Goal: Navigation & Orientation: Understand site structure

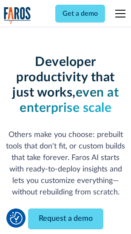
scroll to position [102, 0]
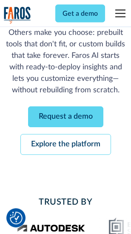
click at [65, 117] on link "Request a demo" at bounding box center [65, 117] width 75 height 21
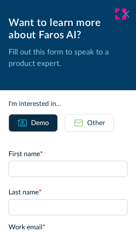
click at [122, 14] on icon at bounding box center [125, 14] width 7 height 6
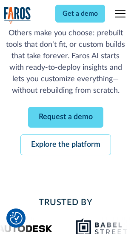
scroll to position [129, 0]
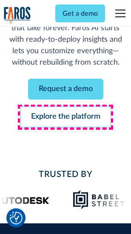
click at [65, 117] on link "Explore the platform" at bounding box center [65, 117] width 90 height 21
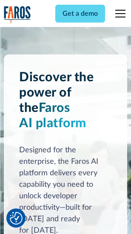
scroll to position [6470, 0]
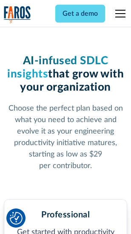
scroll to position [1346, 0]
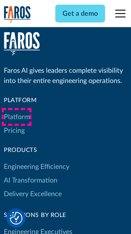
click at [17, 117] on link "Platform" at bounding box center [17, 117] width 26 height 14
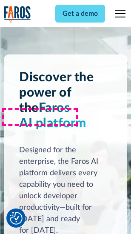
scroll to position [6743, 0]
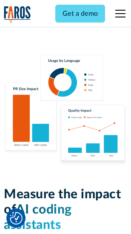
scroll to position [5303, 0]
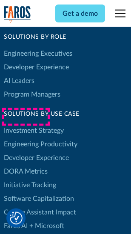
click at [25, 164] on link "DORA Metrics" at bounding box center [26, 171] width 44 height 14
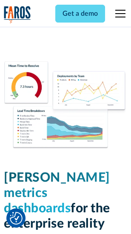
scroll to position [3761, 0]
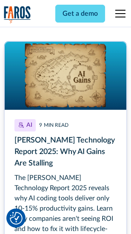
scroll to position [3906, 0]
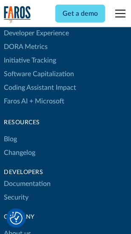
click at [20, 146] on link "Changelog" at bounding box center [19, 153] width 31 height 14
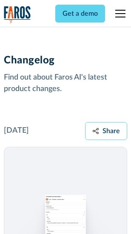
scroll to position [10416, 0]
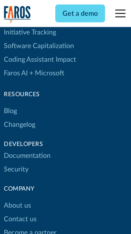
click at [17, 198] on link "About us" at bounding box center [17, 205] width 27 height 14
